Goal: Transaction & Acquisition: Purchase product/service

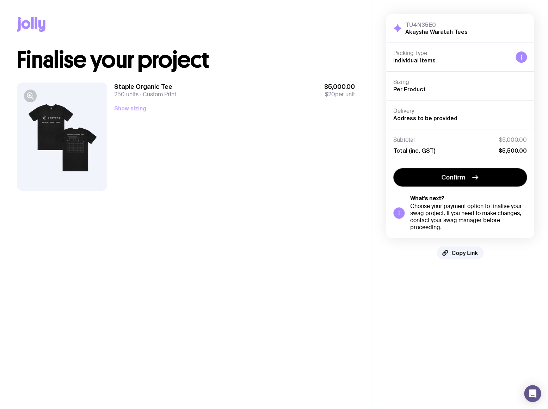
click at [120, 107] on button "Show sizing" at bounding box center [130, 108] width 32 height 8
click at [30, 95] on icon "button" at bounding box center [30, 95] width 2 height 0
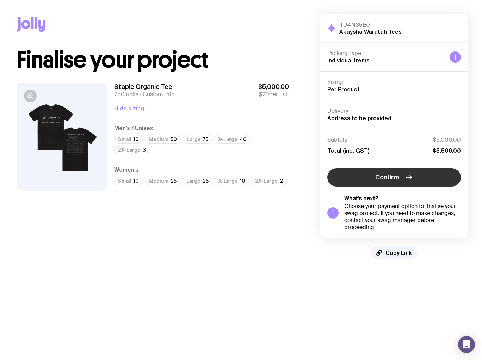
click at [372, 175] on button "Confirm" at bounding box center [395, 177] width 134 height 18
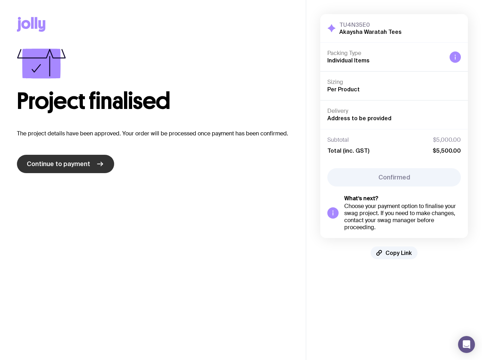
click at [85, 163] on span "Continue to payment" at bounding box center [58, 164] width 63 height 8
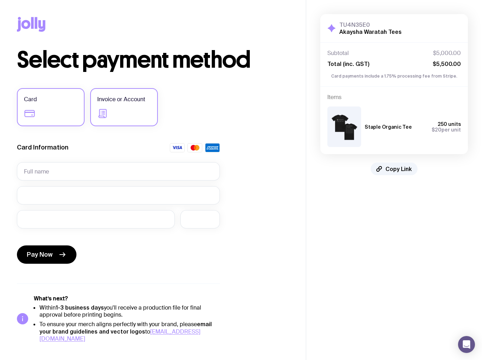
click at [112, 108] on label "Invoice or Account" at bounding box center [124, 107] width 68 height 38
click at [0, 0] on input "Invoice or Account" at bounding box center [0, 0] width 0 height 0
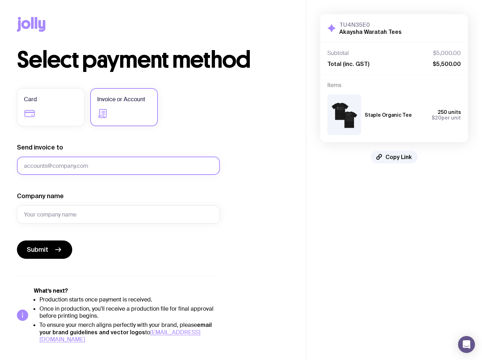
click at [87, 162] on input "Send invoice to" at bounding box center [118, 166] width 203 height 18
type input "[PERSON_NAME][EMAIL_ADDRESS][PERSON_NAME][DOMAIN_NAME]"
type input "Akaysha Energy"
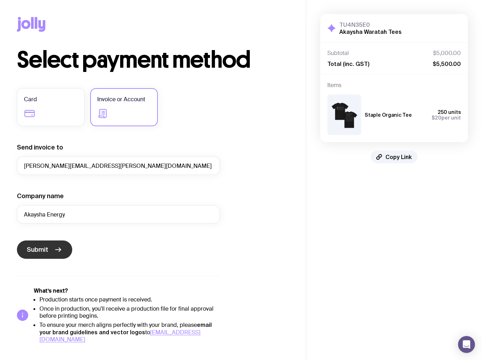
click at [48, 251] on button "Submit" at bounding box center [44, 250] width 55 height 18
